Goal: Information Seeking & Learning: Learn about a topic

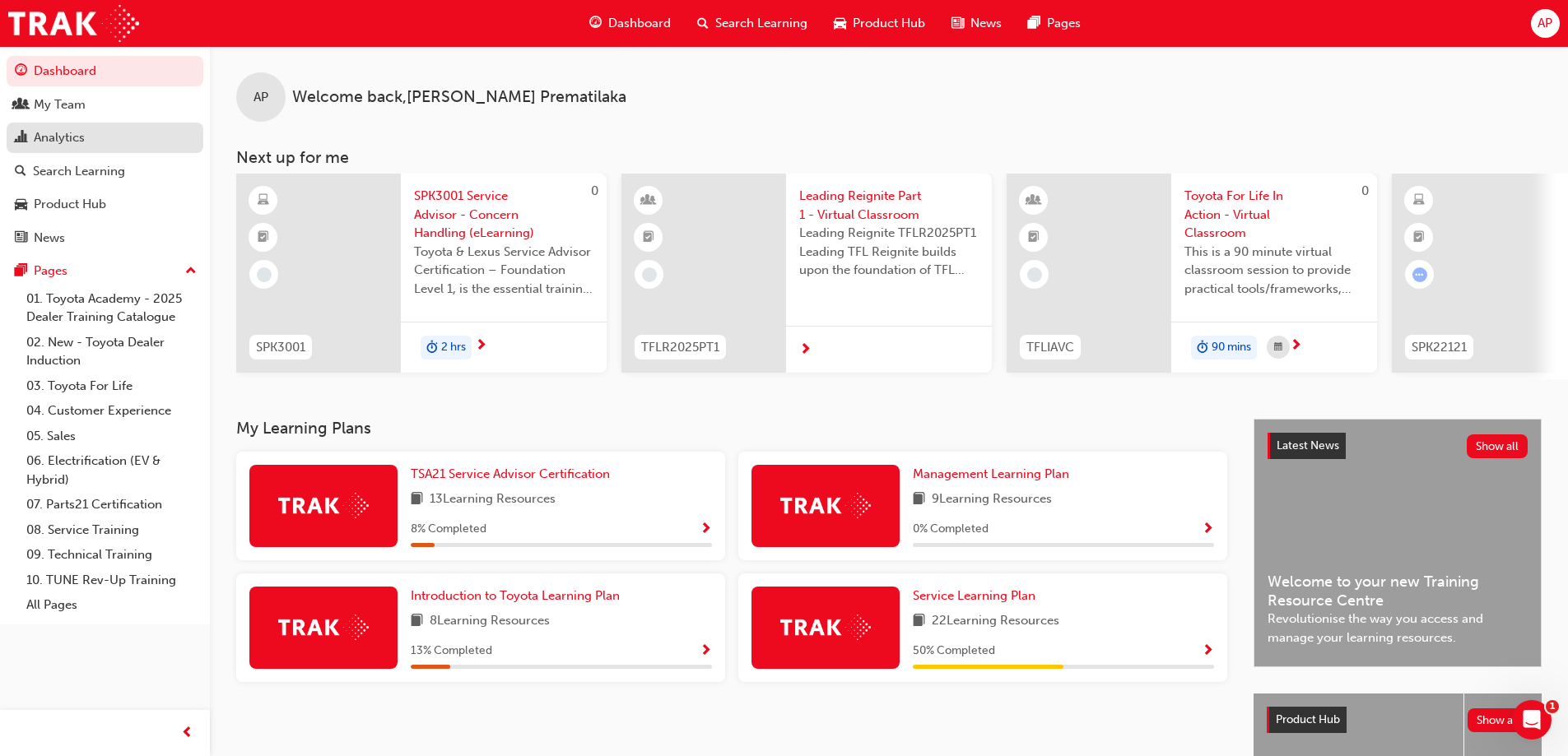
click at [41, 133] on div "Analytics" at bounding box center [59, 138] width 51 height 19
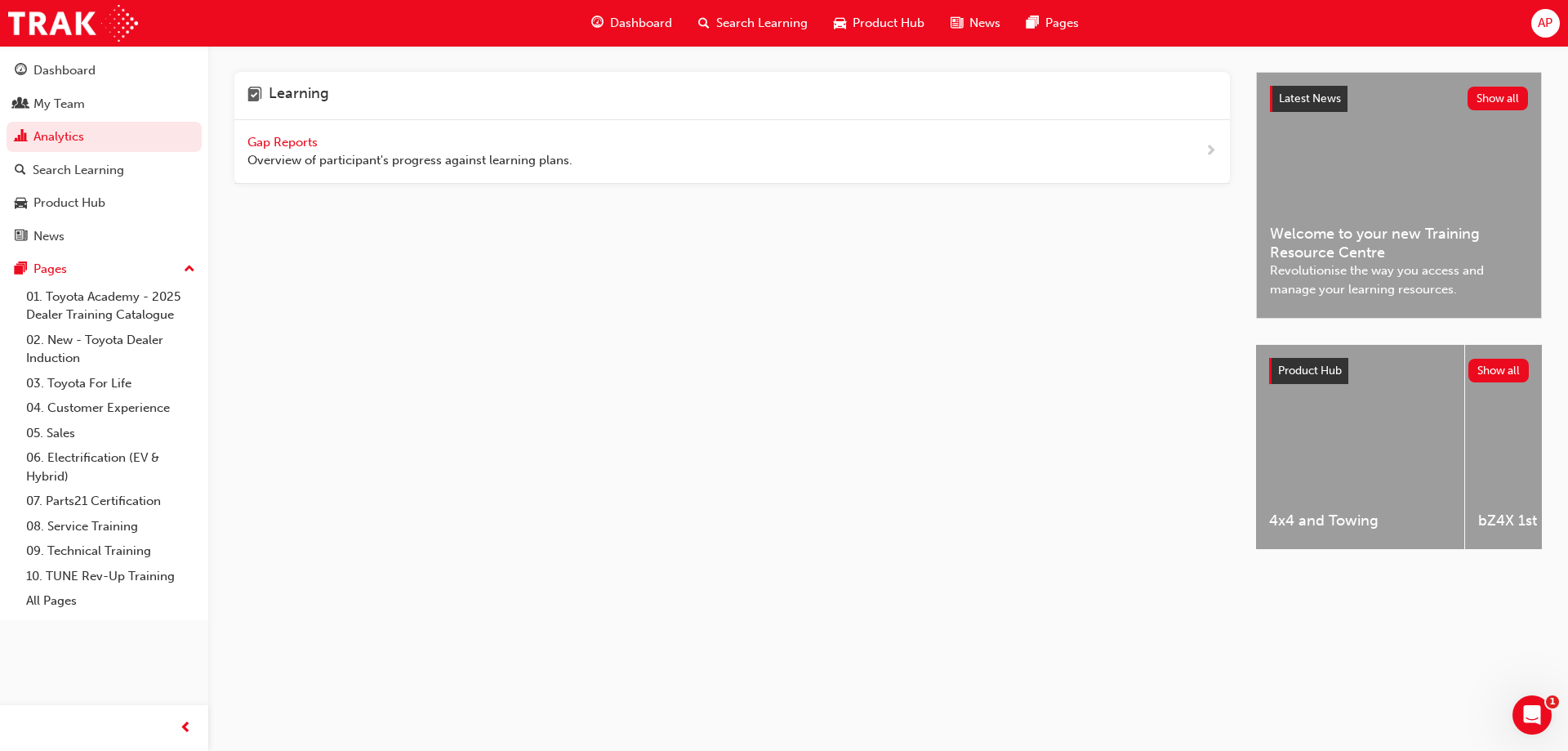
click at [303, 142] on span "Gap Reports" at bounding box center [284, 142] width 74 height 15
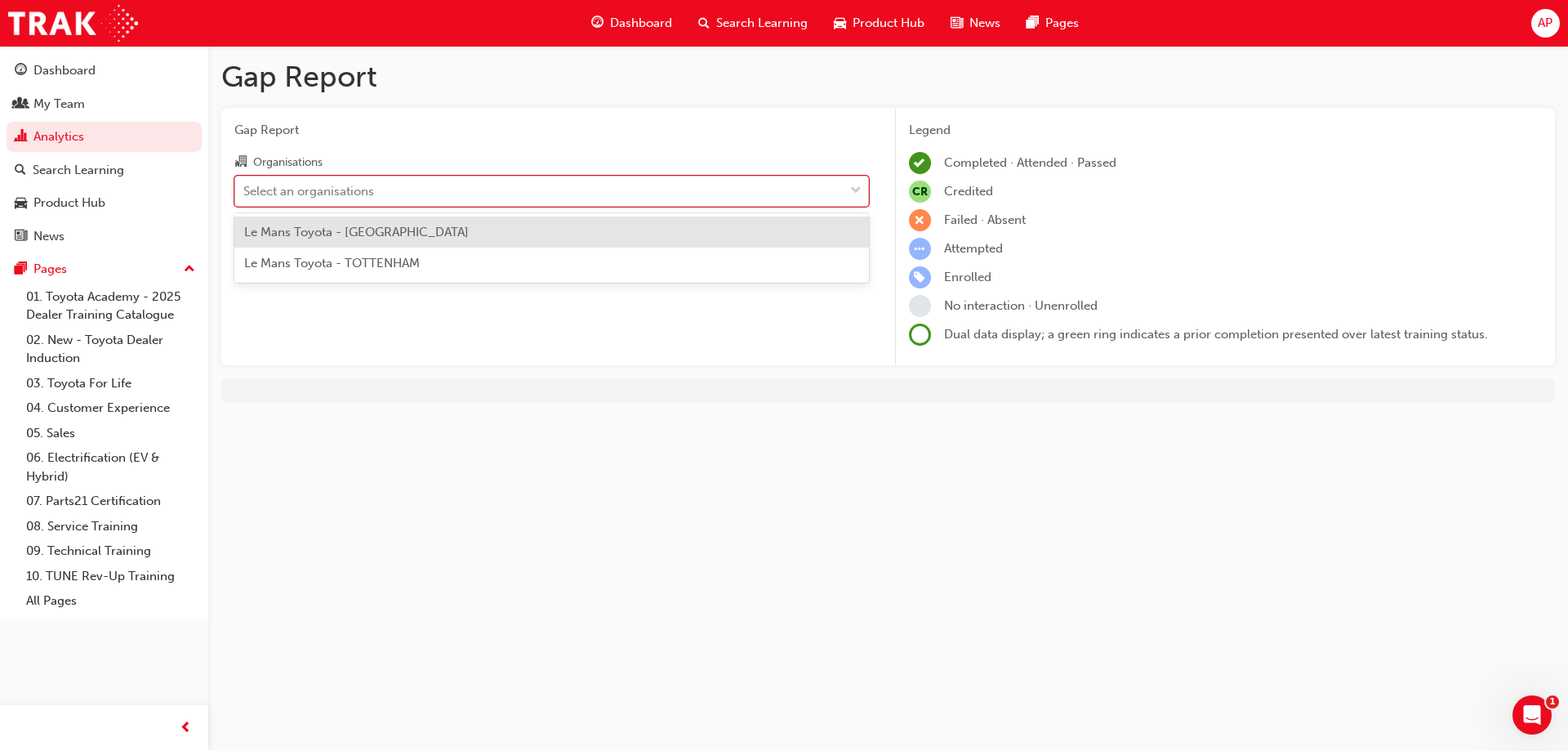
click at [357, 192] on div "Select an organisations" at bounding box center [309, 191] width 131 height 19
click at [245, 192] on input "Organisations option Le Mans Toyota - [GEOGRAPHIC_DATA] focused, 1 of 2. 2 resu…" at bounding box center [245, 190] width 2 height 14
click at [361, 228] on span "Le Mans Toyota - [GEOGRAPHIC_DATA]" at bounding box center [357, 232] width 225 height 15
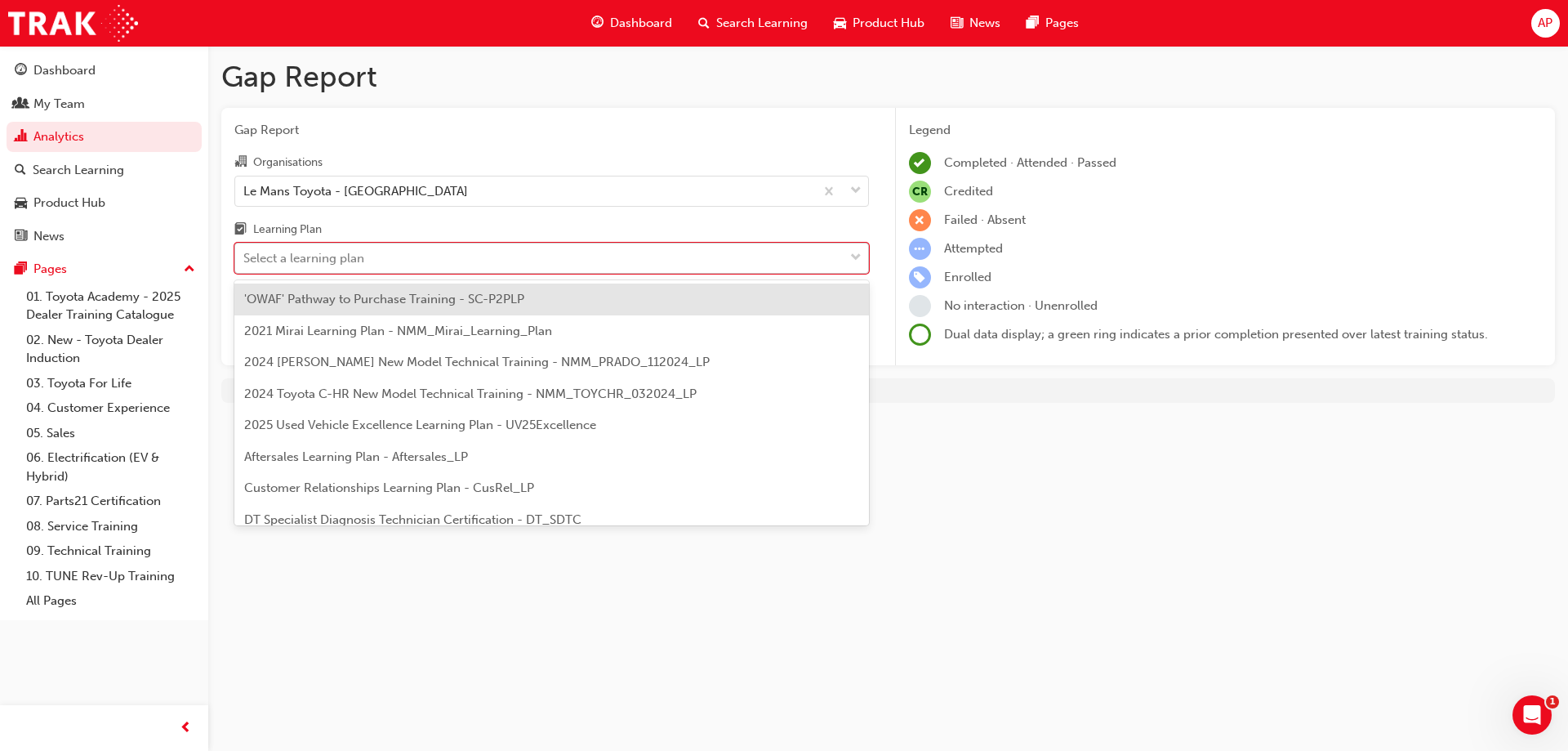
click at [354, 263] on div "Select a learning plan" at bounding box center [304, 258] width 121 height 19
click at [245, 263] on input "Learning Plan option 'OWAF' Pathway to Purchase Training - SC-P2PLP focused, 1 …" at bounding box center [245, 257] width 2 height 14
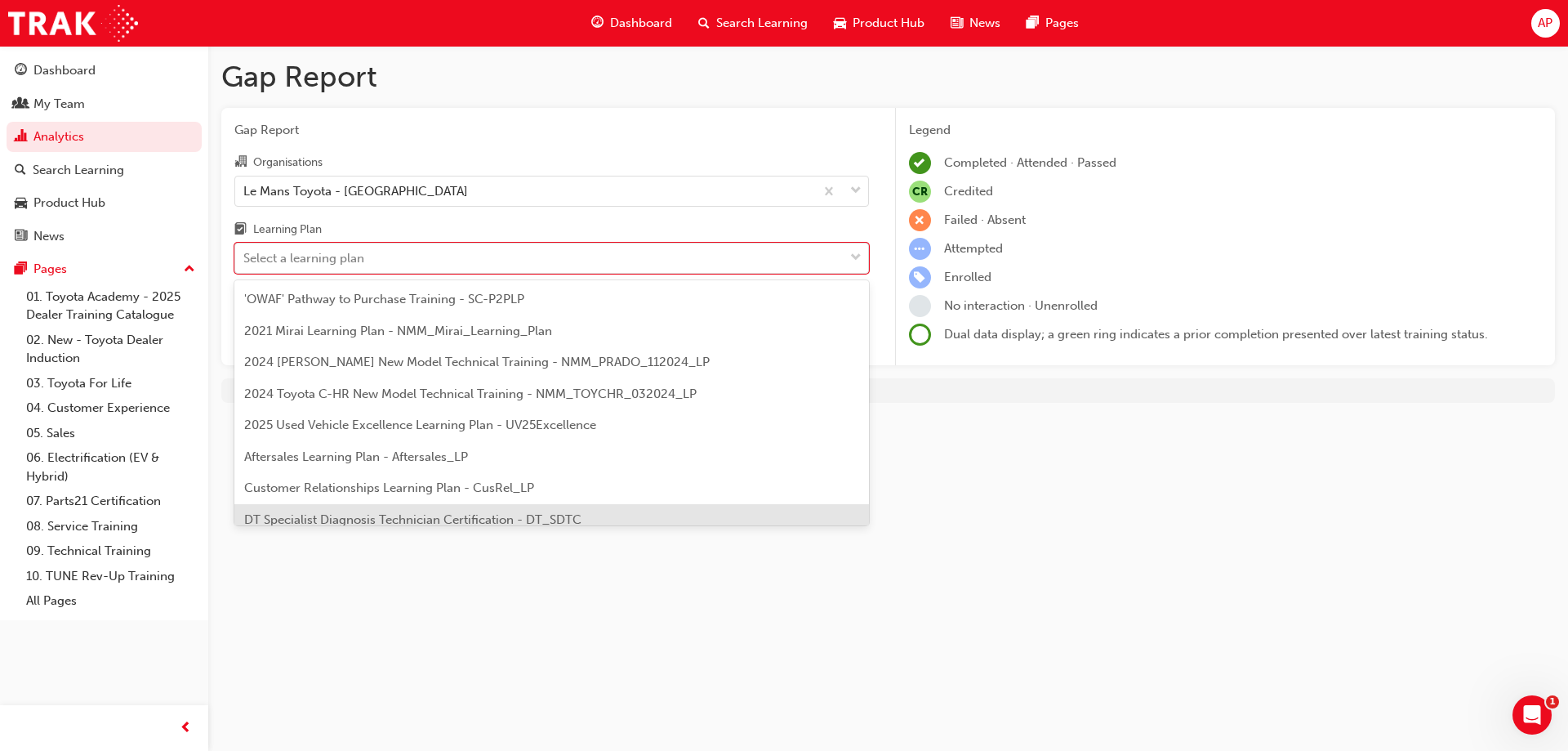
click at [339, 515] on span "DT Specialist Diagnosis Technician Certification - DT_SDTC" at bounding box center [413, 519] width 337 height 15
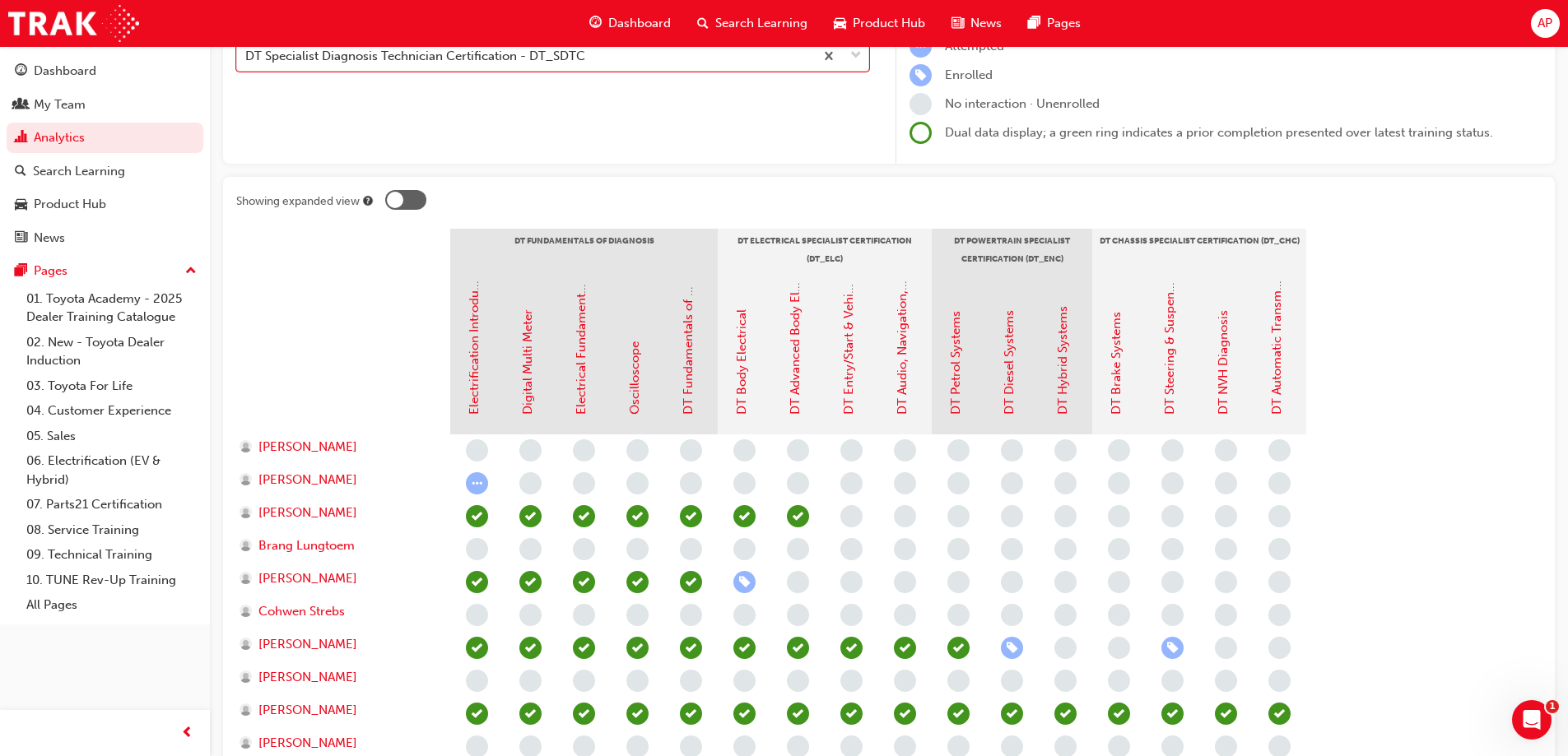
scroll to position [226, 0]
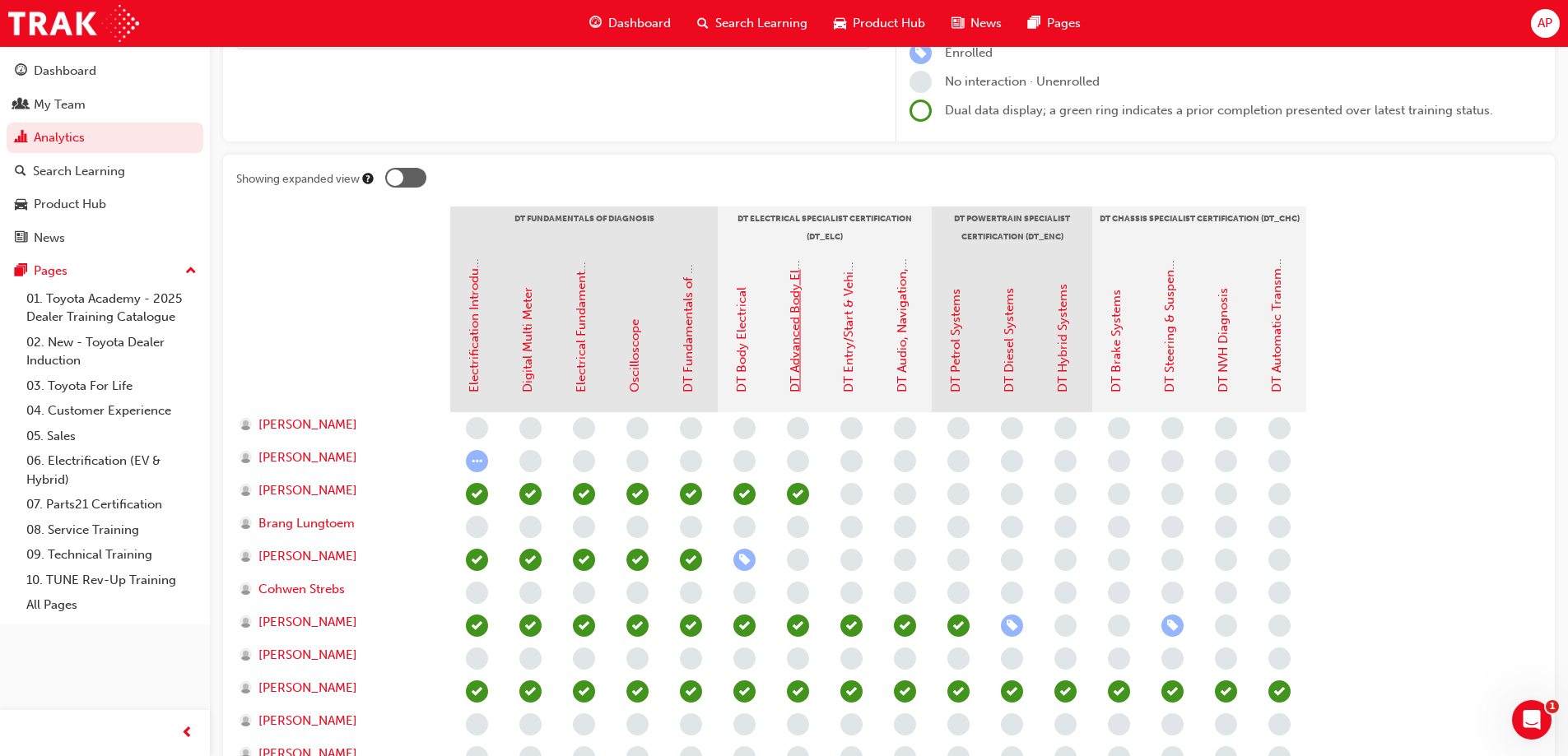
click at [799, 372] on link "DT Advanced Body Electrical & Auto A/C Systems" at bounding box center [794, 252] width 15 height 281
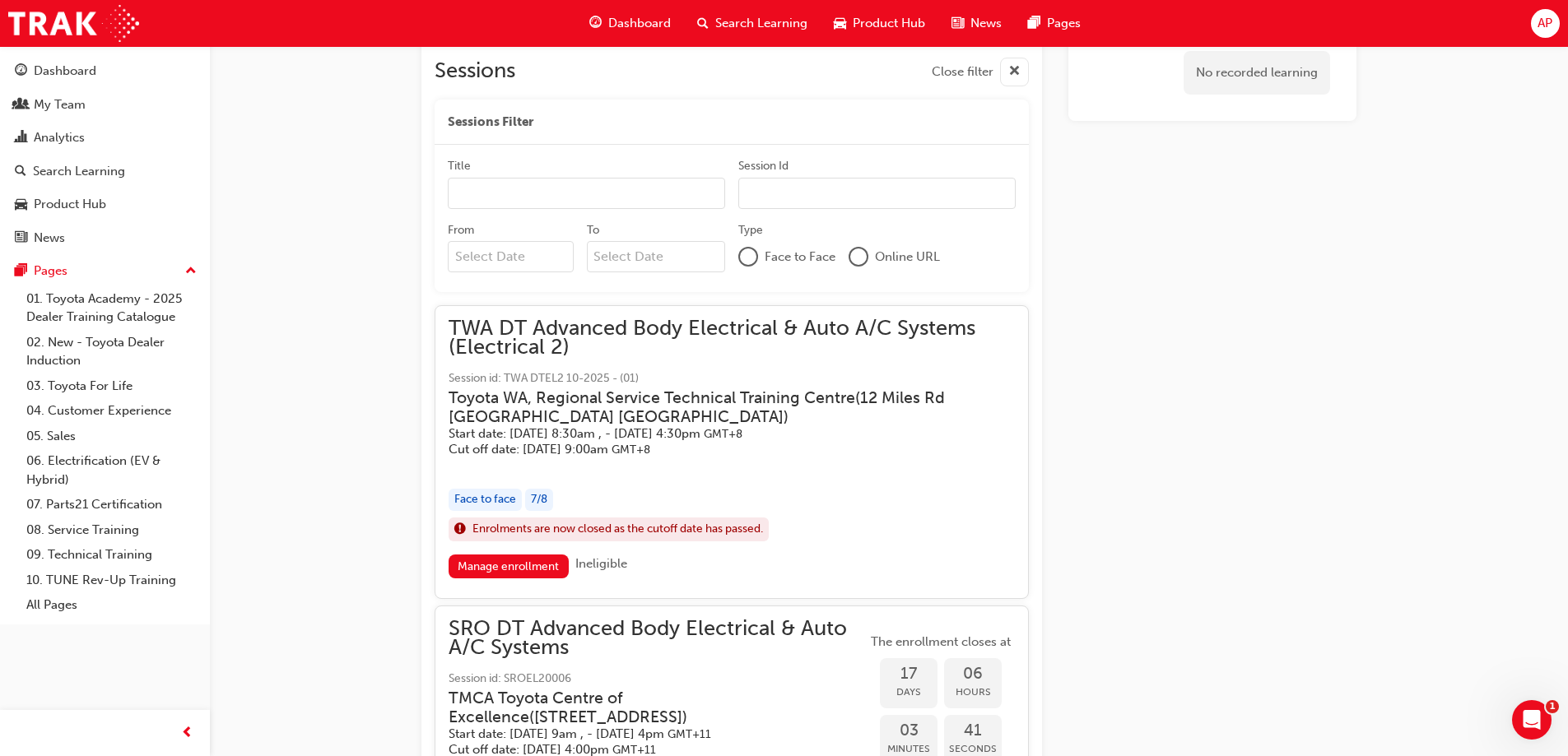
scroll to position [633, 0]
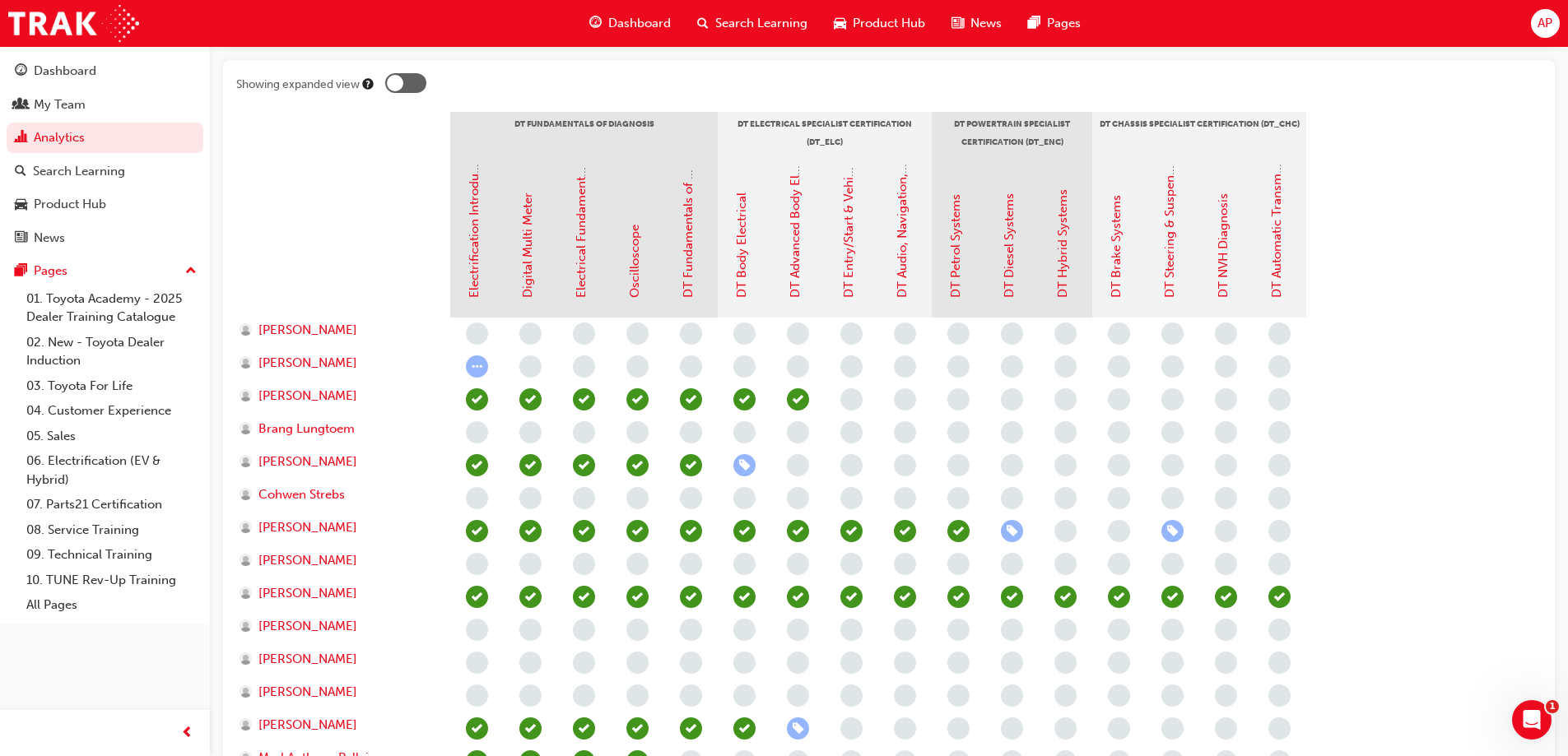
scroll to position [301, 0]
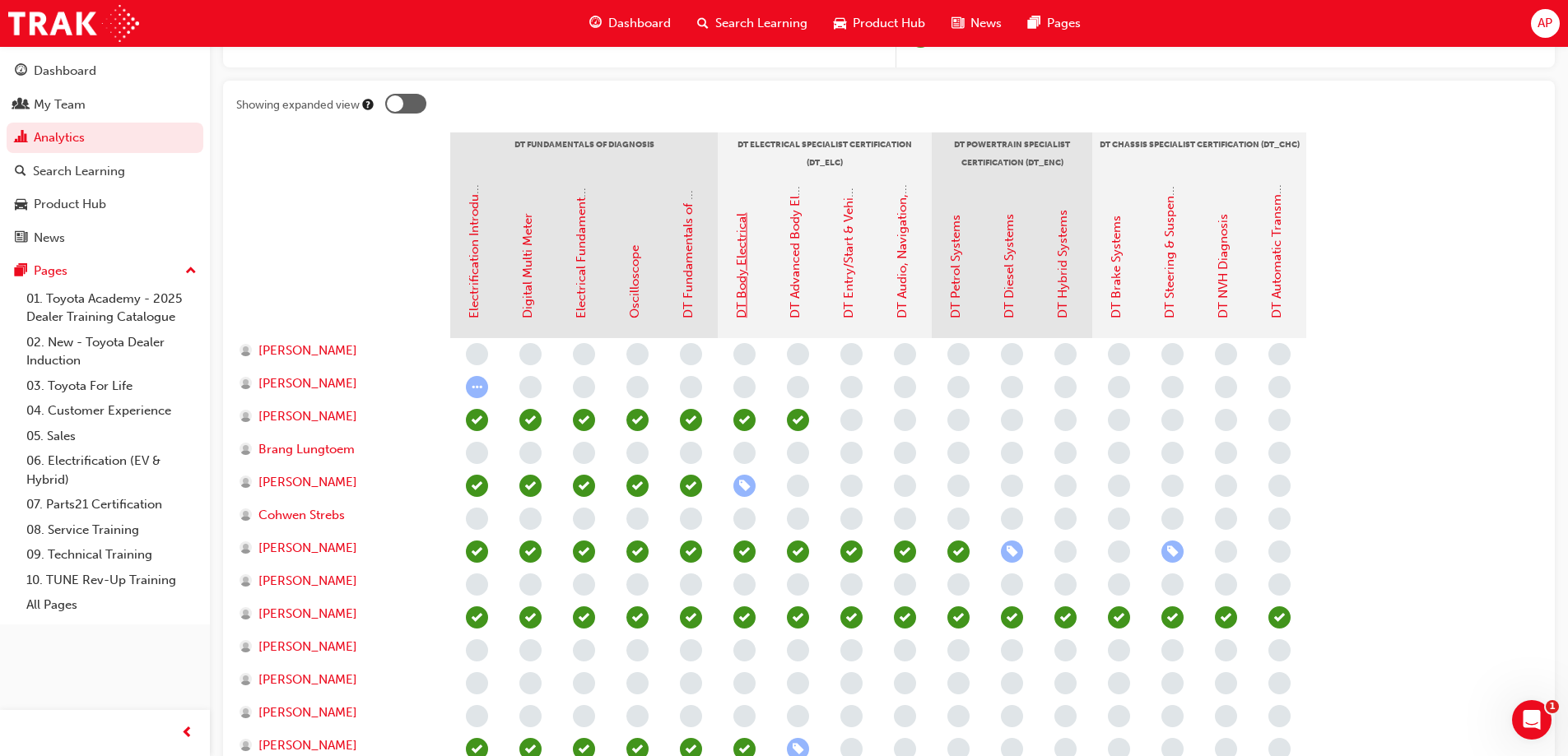
click at [737, 311] on link "DT Body Electrical" at bounding box center [741, 265] width 15 height 105
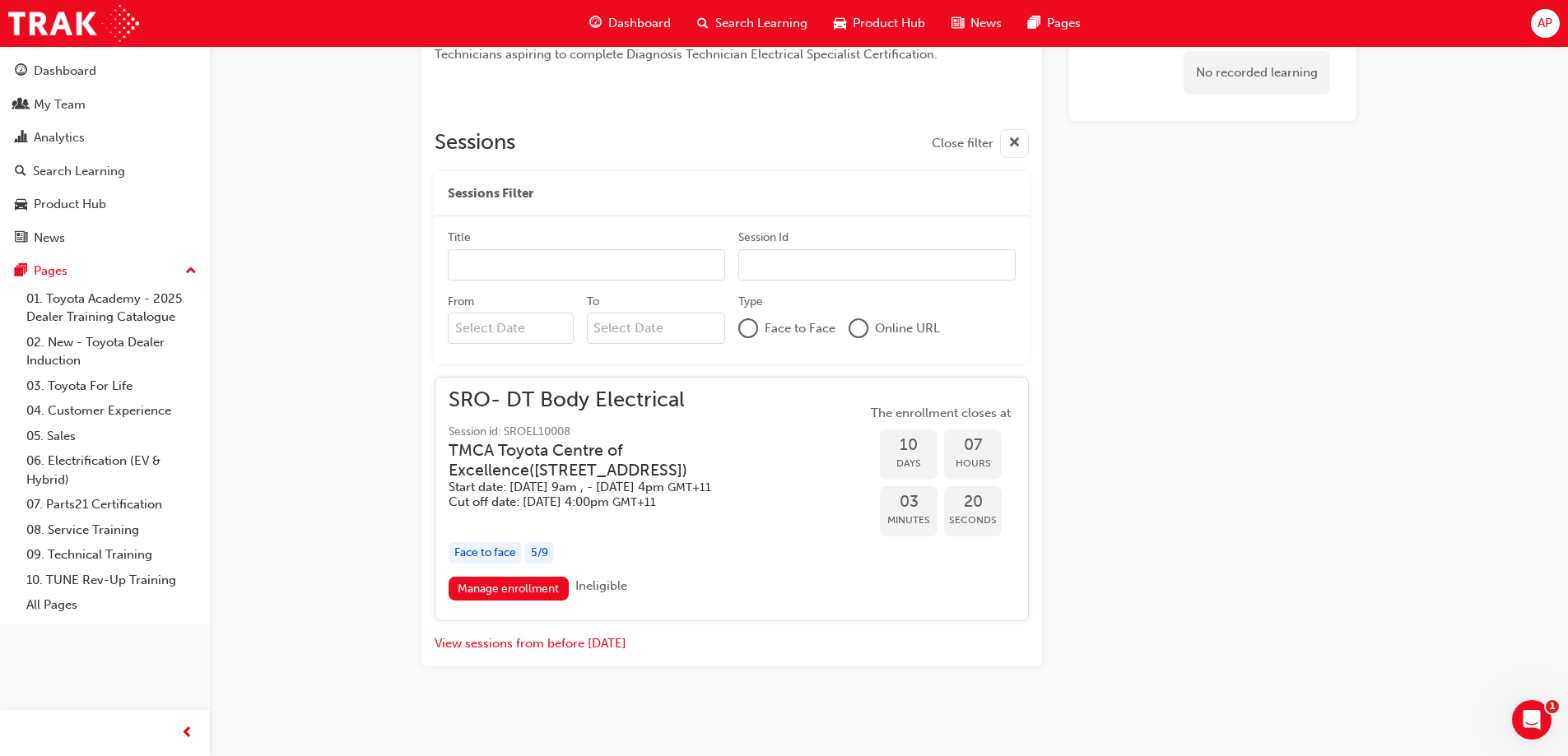
scroll to position [605, 0]
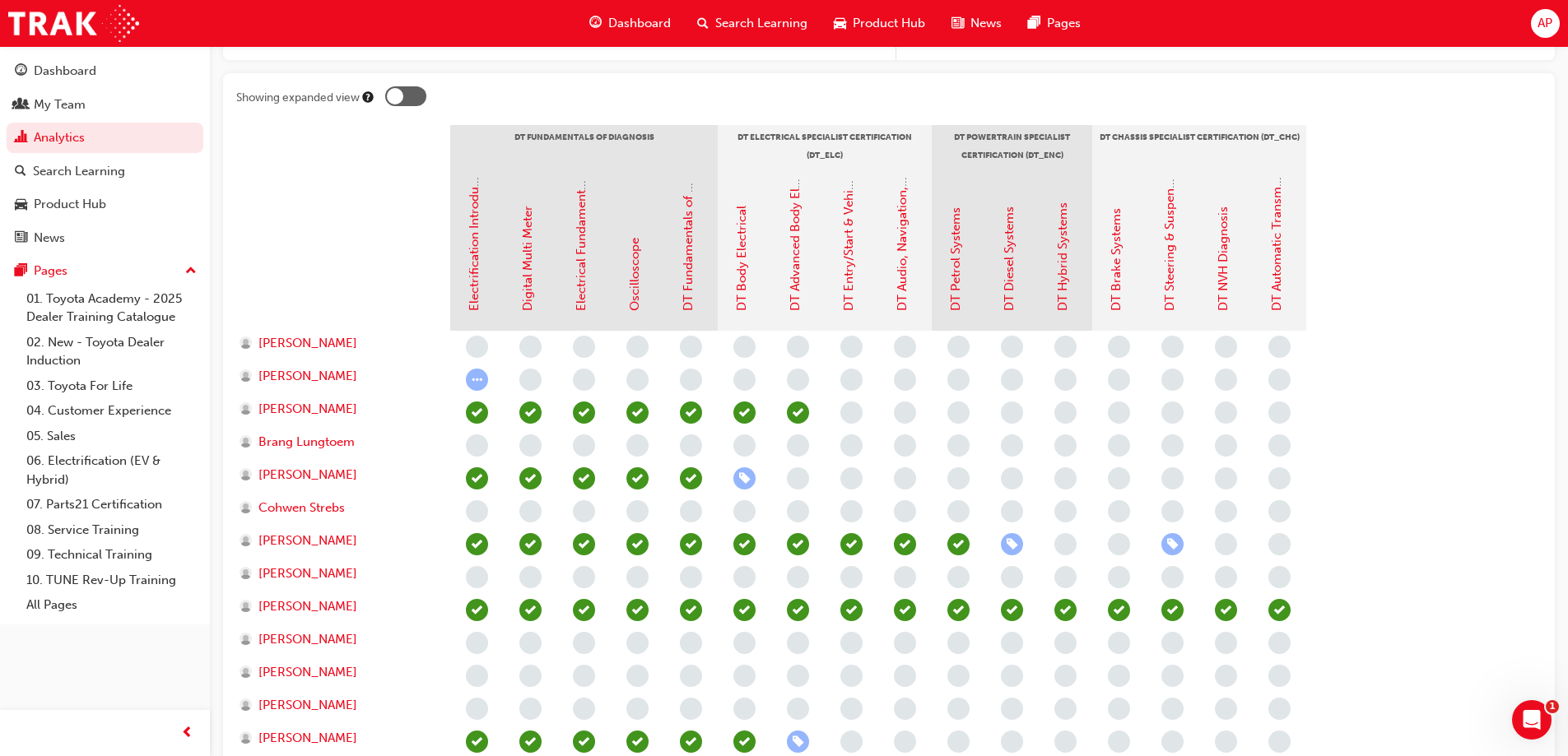
scroll to position [280, 0]
